Goal: Use online tool/utility: Utilize a website feature to perform a specific function

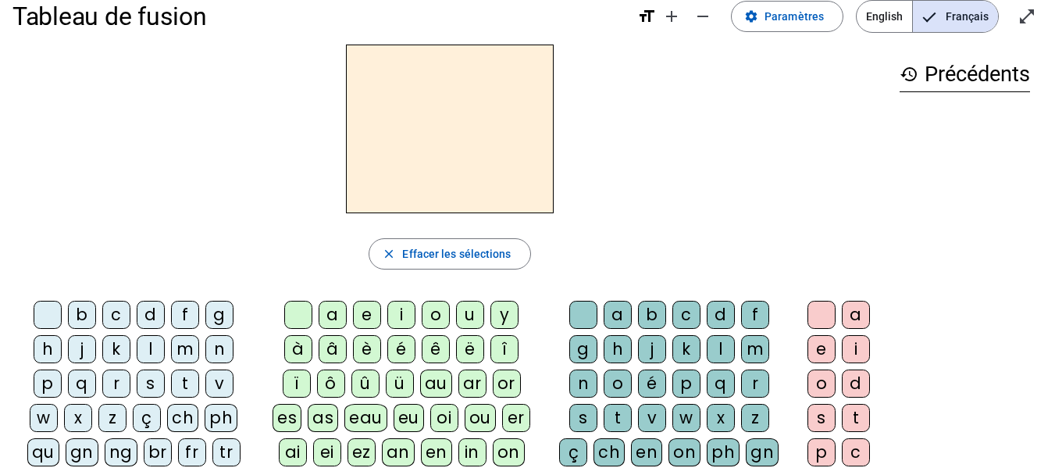
scroll to position [23, 0]
click at [907, 78] on mat-icon "history" at bounding box center [909, 75] width 19 height 19
click at [759, 16] on mat-icon "settings" at bounding box center [751, 17] width 14 height 14
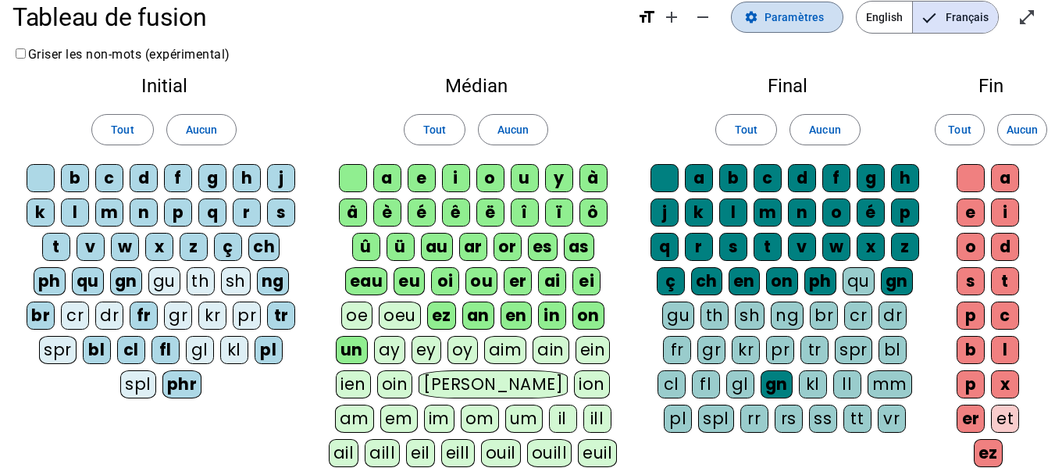
click at [759, 16] on mat-icon "settings" at bounding box center [751, 17] width 14 height 14
click at [942, 23] on span "Français" at bounding box center [955, 17] width 85 height 31
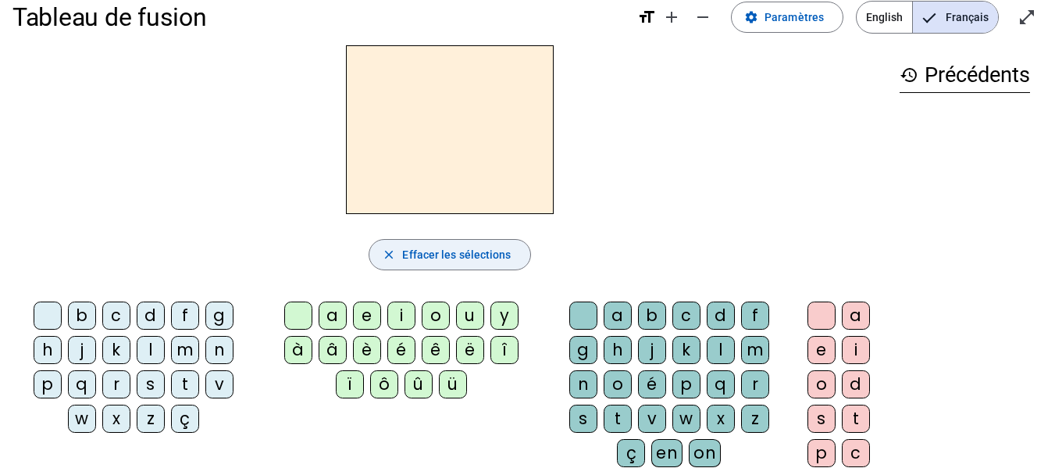
click at [452, 250] on span "Effacer les sélections" at bounding box center [456, 254] width 109 height 19
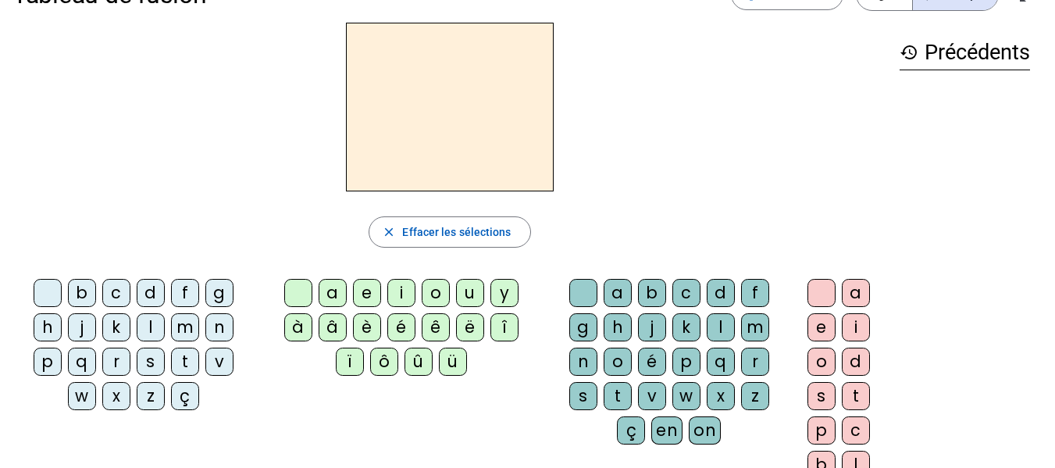
scroll to position [45, 0]
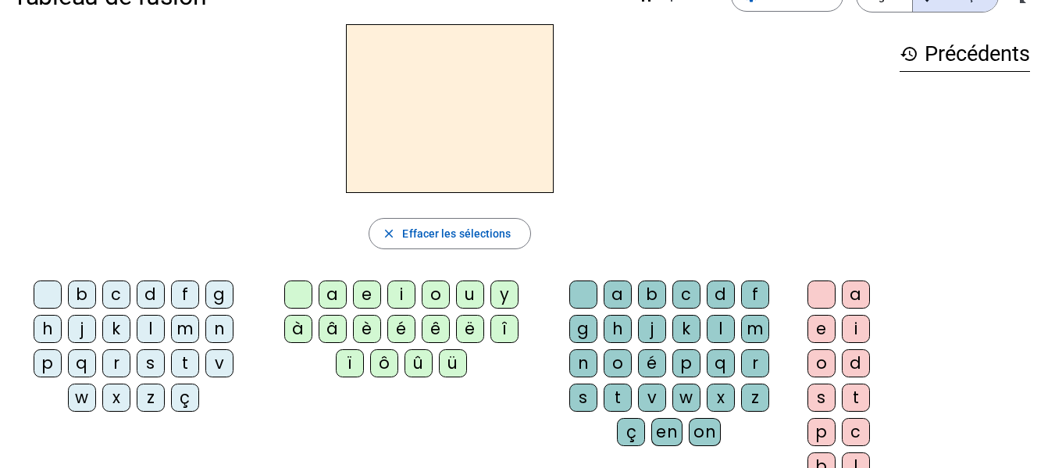
click at [161, 325] on div "l" at bounding box center [151, 329] width 28 height 28
click at [827, 331] on div "e" at bounding box center [822, 329] width 28 height 28
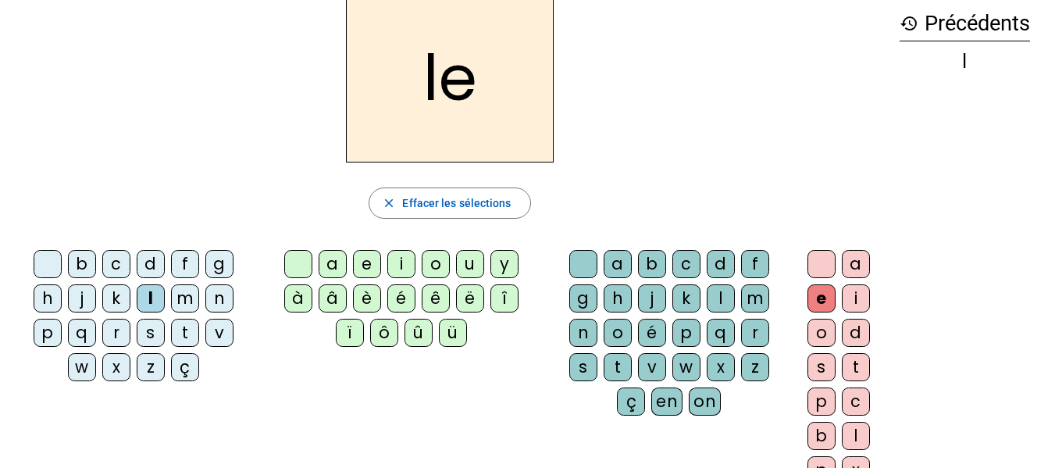
scroll to position [74, 0]
click at [424, 198] on span "Effacer les sélections" at bounding box center [456, 204] width 109 height 19
click at [155, 303] on div "l" at bounding box center [151, 299] width 28 height 28
click at [367, 263] on div "e" at bounding box center [367, 265] width 28 height 28
click at [466, 274] on div "u" at bounding box center [470, 265] width 28 height 28
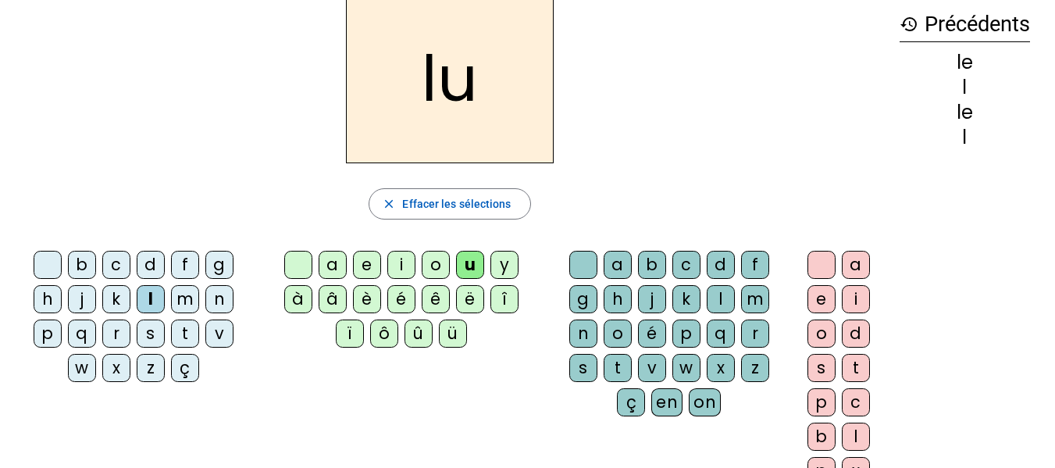
click at [180, 342] on div "t" at bounding box center [185, 334] width 28 height 28
click at [145, 270] on div "d" at bounding box center [151, 265] width 28 height 28
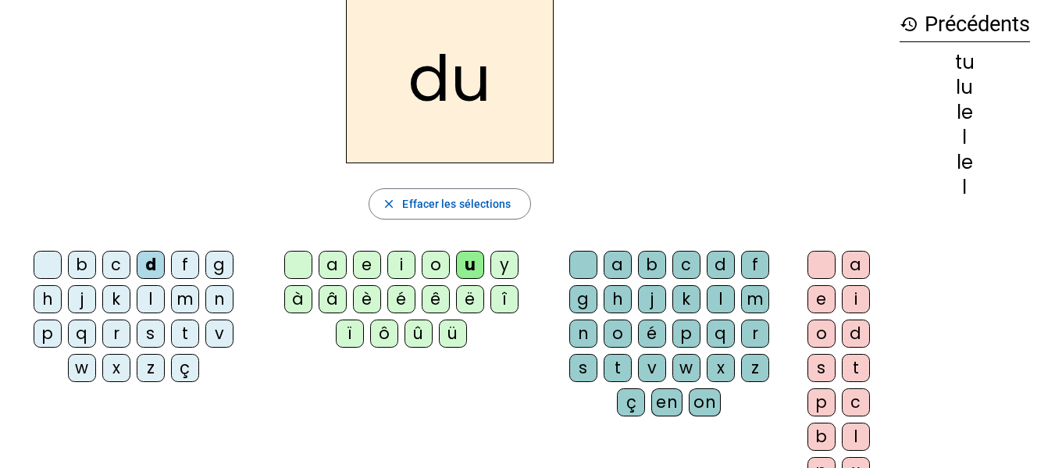
click at [148, 302] on div "l" at bounding box center [151, 299] width 28 height 28
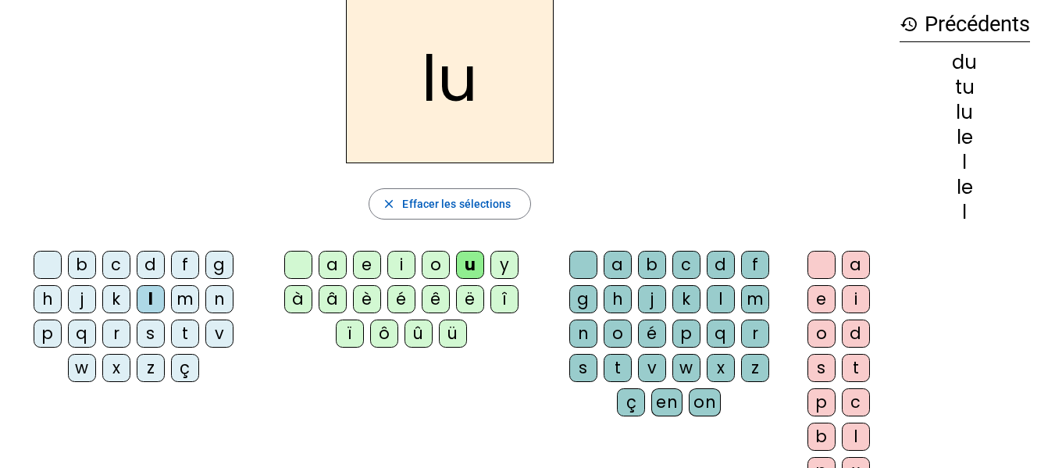
click at [367, 269] on div "e" at bounding box center [367, 265] width 28 height 28
click at [460, 270] on div "u" at bounding box center [470, 265] width 28 height 28
click at [190, 328] on div "t" at bounding box center [185, 334] width 28 height 28
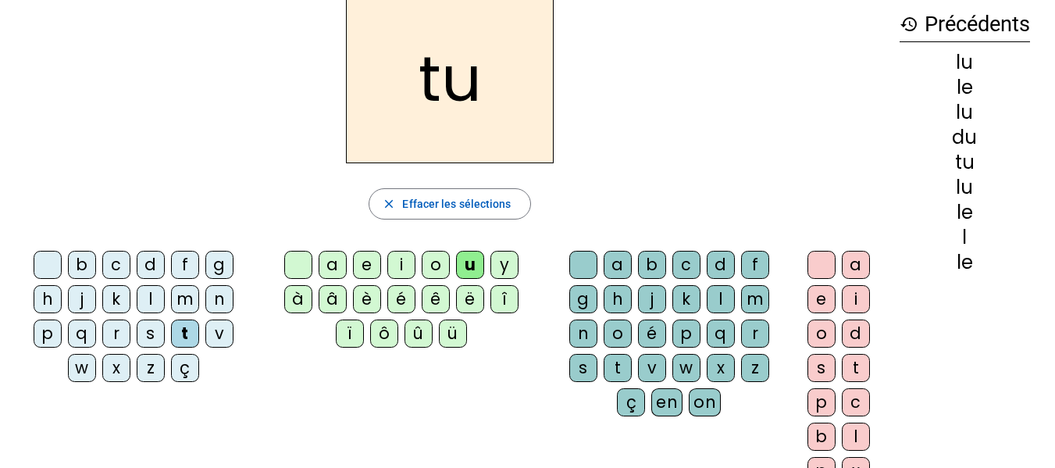
click at [152, 266] on div "d" at bounding box center [151, 265] width 28 height 28
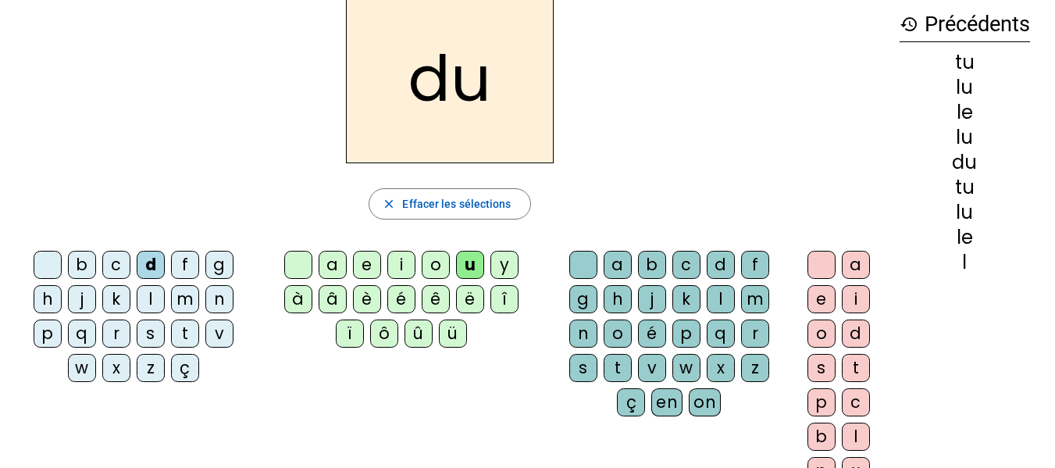
click at [353, 268] on div "e" at bounding box center [367, 265] width 28 height 28
click at [185, 338] on div "t" at bounding box center [185, 334] width 28 height 28
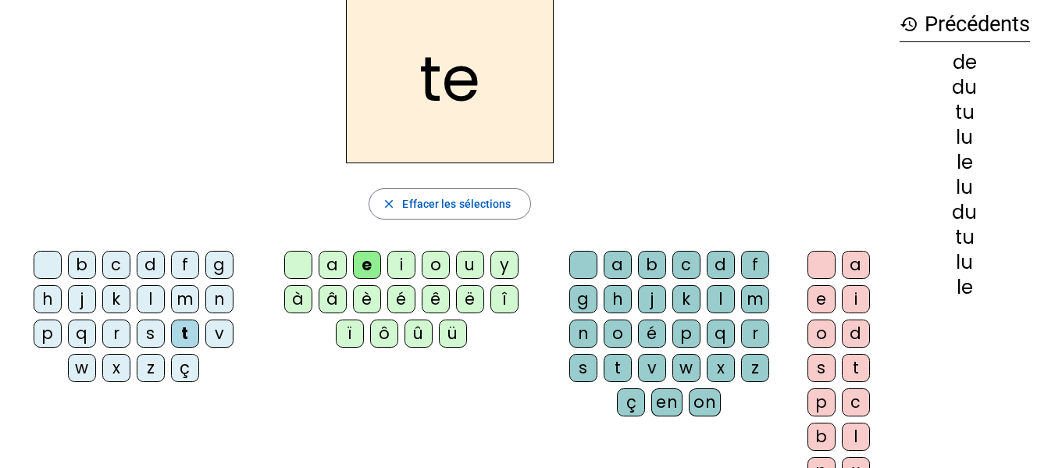
click at [331, 266] on div "a" at bounding box center [333, 265] width 28 height 28
